Goal: Navigation & Orientation: Find specific page/section

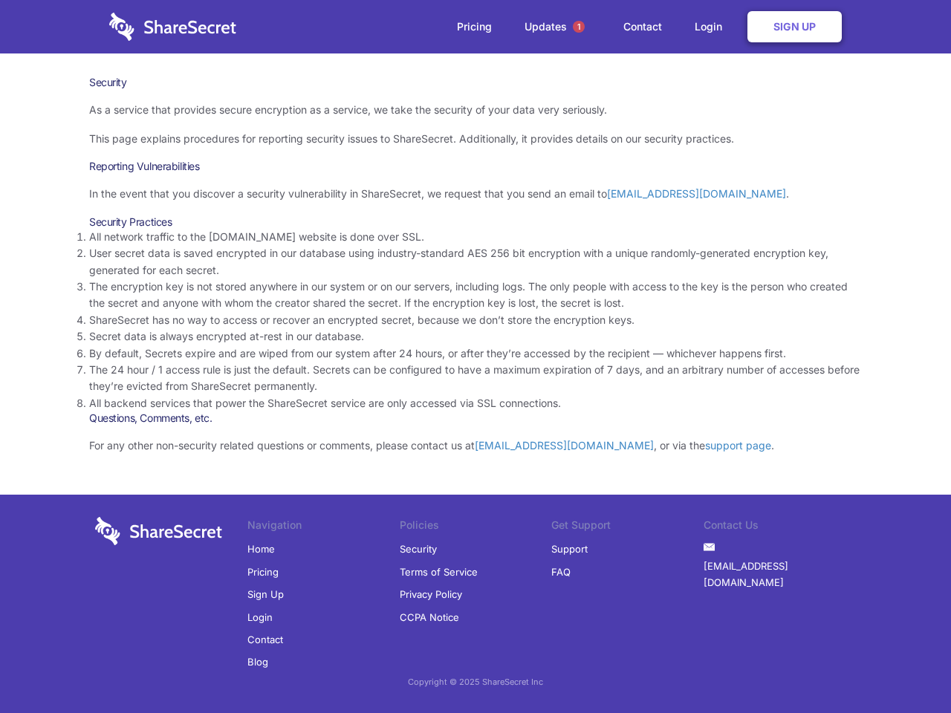
click at [476, 357] on li "By default, Secrets expire and are wiped from our system after 24 hours, or aft…" at bounding box center [475, 354] width 773 height 16
click at [579, 27] on span "1" at bounding box center [579, 27] width 12 height 12
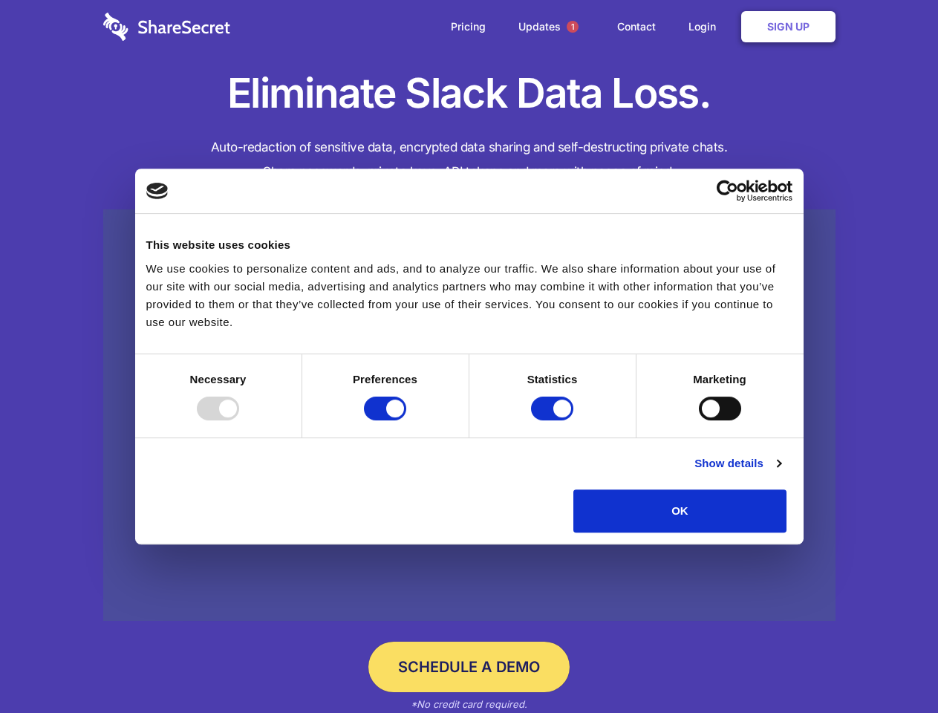
click at [239, 421] on div at bounding box center [218, 409] width 42 height 24
click at [406, 421] on input "Preferences" at bounding box center [385, 409] width 42 height 24
checkbox input "false"
click at [554, 421] on input "Statistics" at bounding box center [552, 409] width 42 height 24
checkbox input "false"
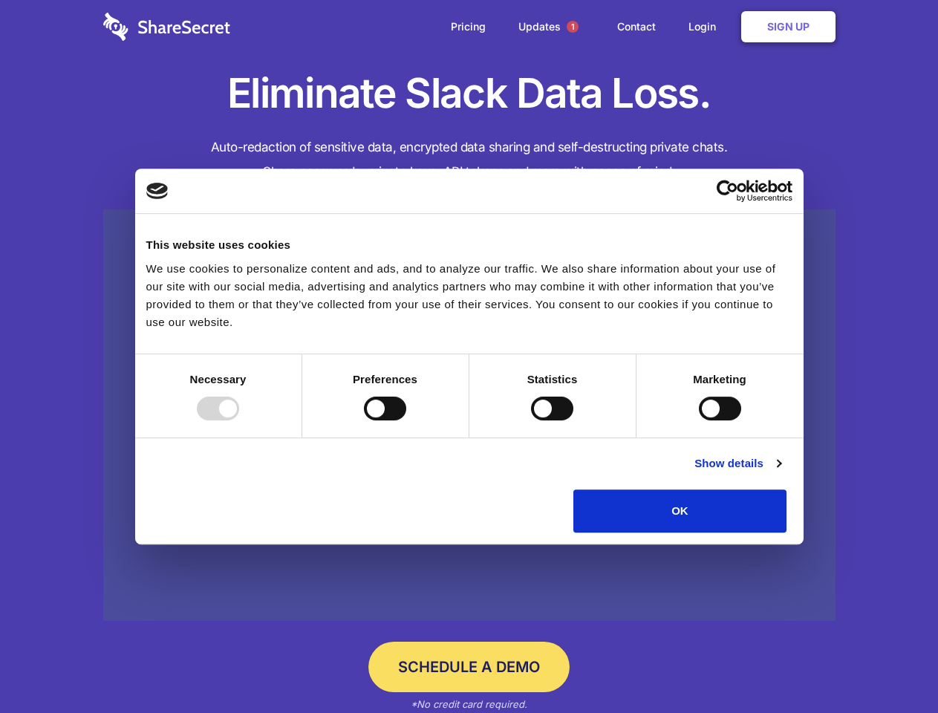
click at [699, 421] on input "Marketing" at bounding box center [720, 409] width 42 height 24
checkbox input "true"
click at [781, 473] on link "Show details" at bounding box center [738, 464] width 86 height 18
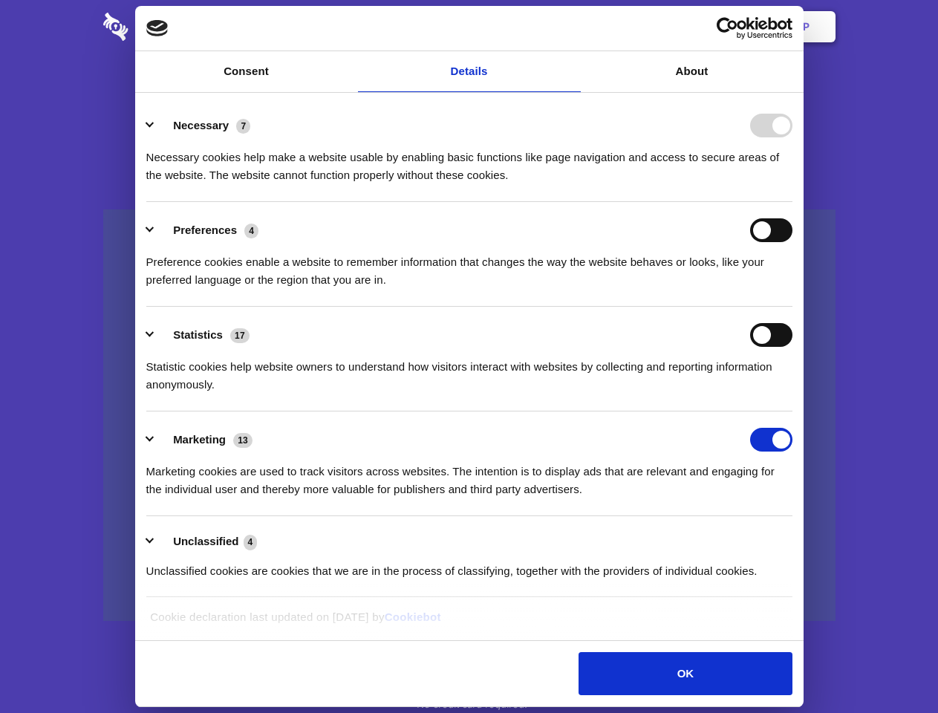
click at [793, 202] on li "Necessary 7 Necessary cookies help make a website usable by enabling basic func…" at bounding box center [469, 149] width 646 height 105
click at [572, 27] on span "1" at bounding box center [573, 27] width 12 height 12
